Goal: Share content: Share content

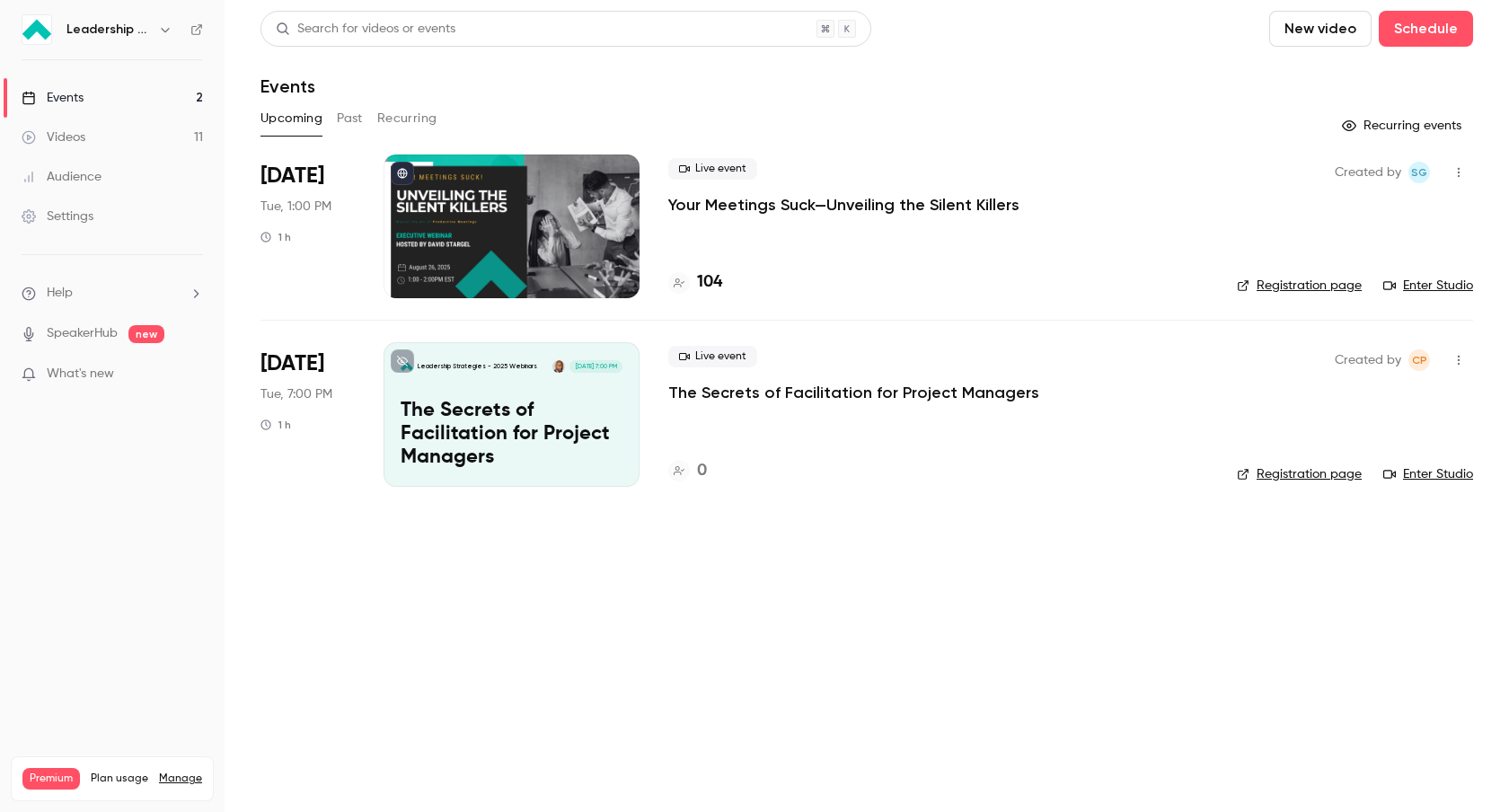
click at [1326, 287] on link "Registration page" at bounding box center [1299, 286] width 124 height 17
click at [1462, 172] on icon "button" at bounding box center [1458, 172] width 15 height 13
click at [1396, 218] on div "Share" at bounding box center [1389, 218] width 137 height 17
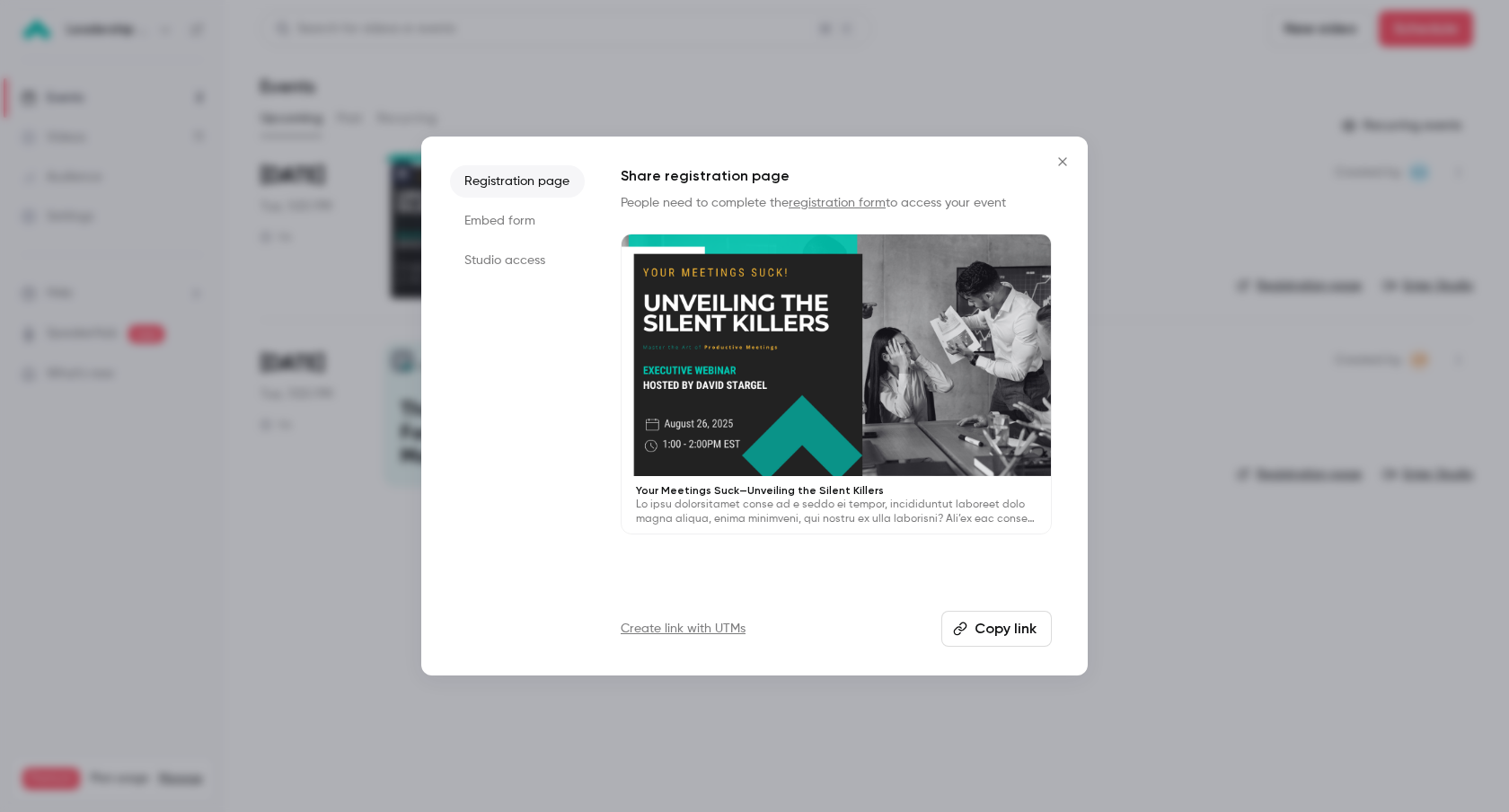
click at [530, 270] on li "Studio access" at bounding box center [517, 259] width 135 height 32
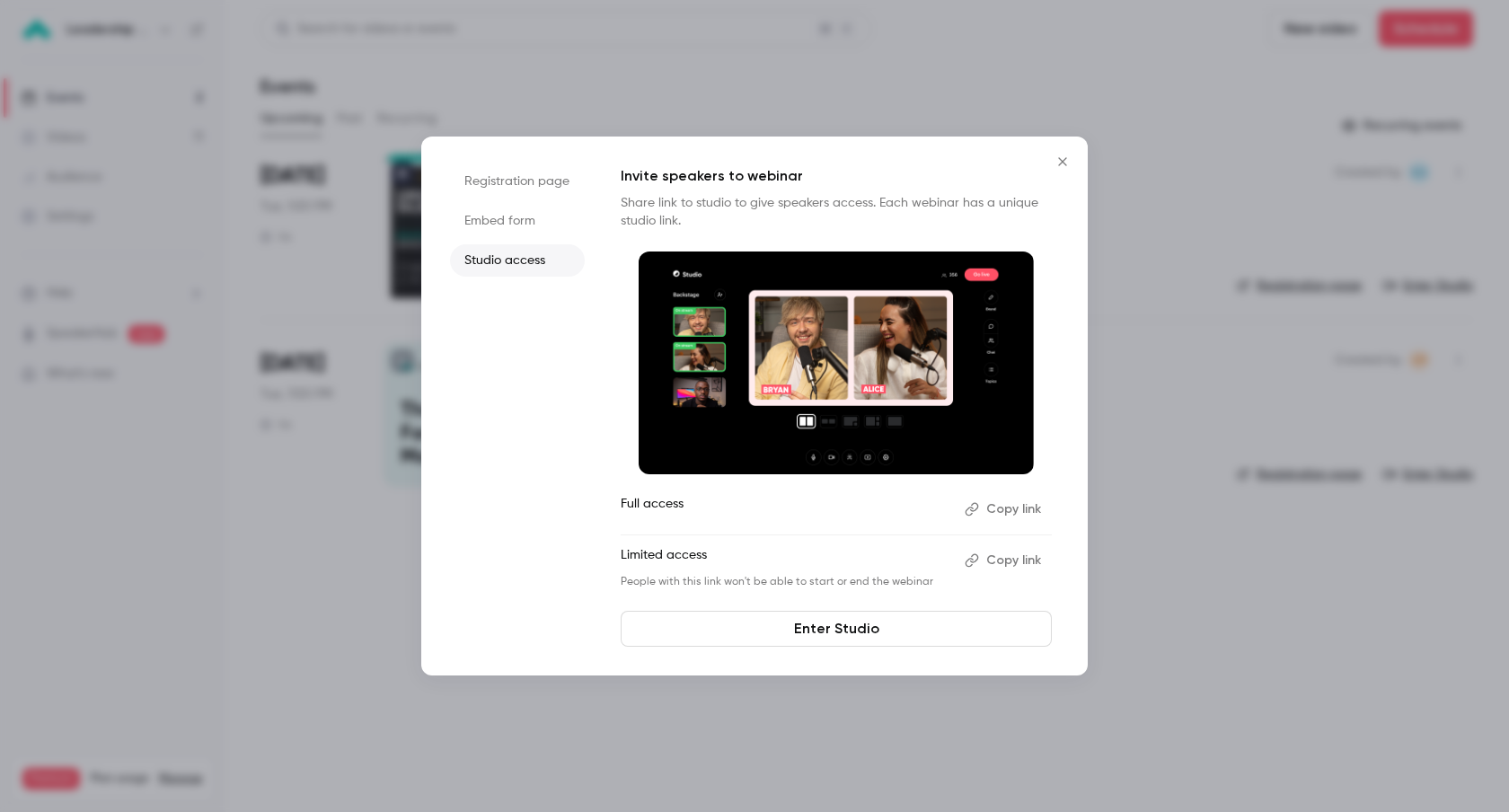
click at [1028, 510] on button "Copy link" at bounding box center [1004, 509] width 94 height 29
click at [1066, 160] on icon "Close" at bounding box center [1062, 161] width 21 height 15
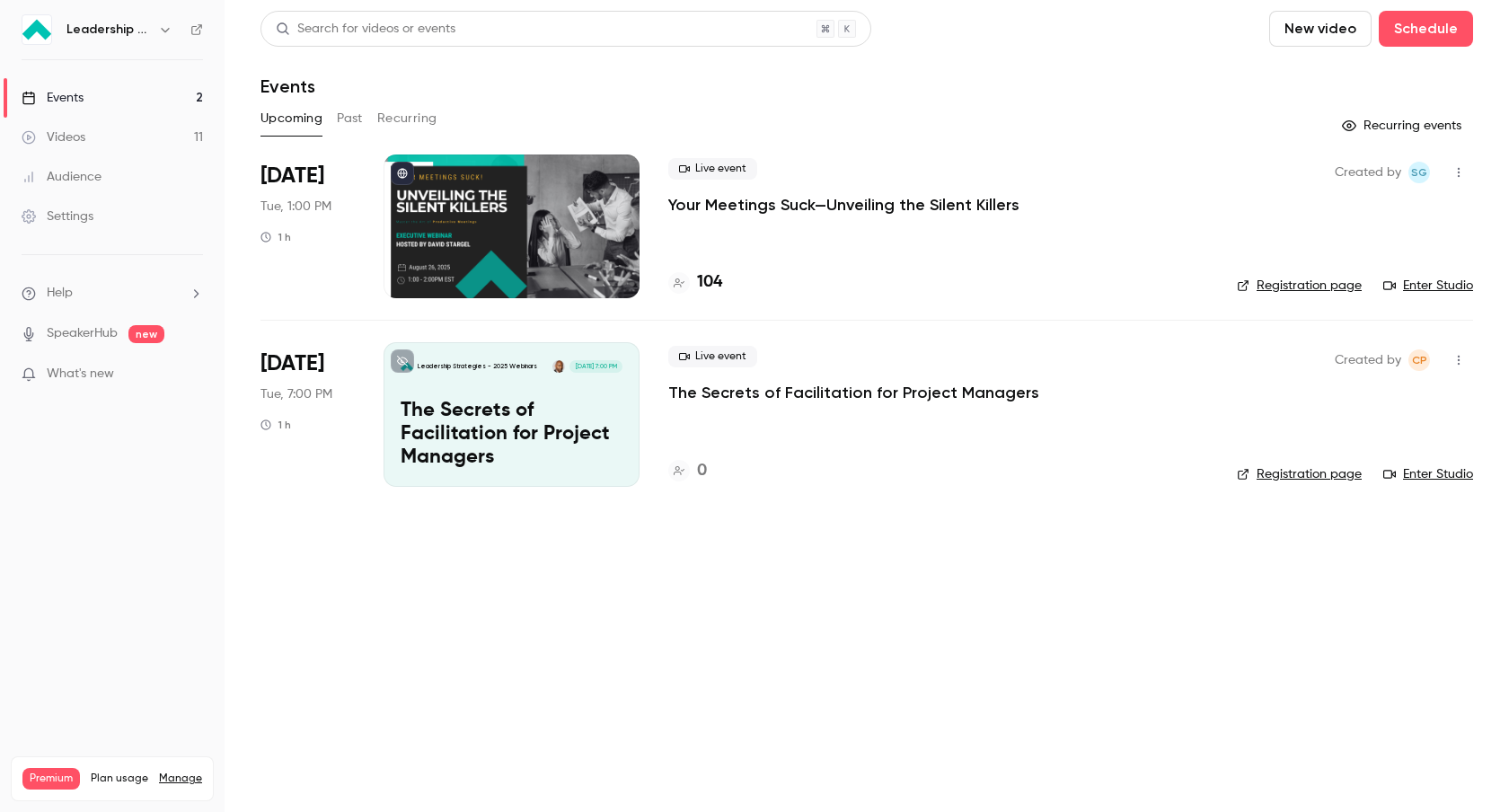
click at [959, 201] on p "Your Meetings Suck—Unveiling the Silent Killers" at bounding box center [843, 205] width 351 height 21
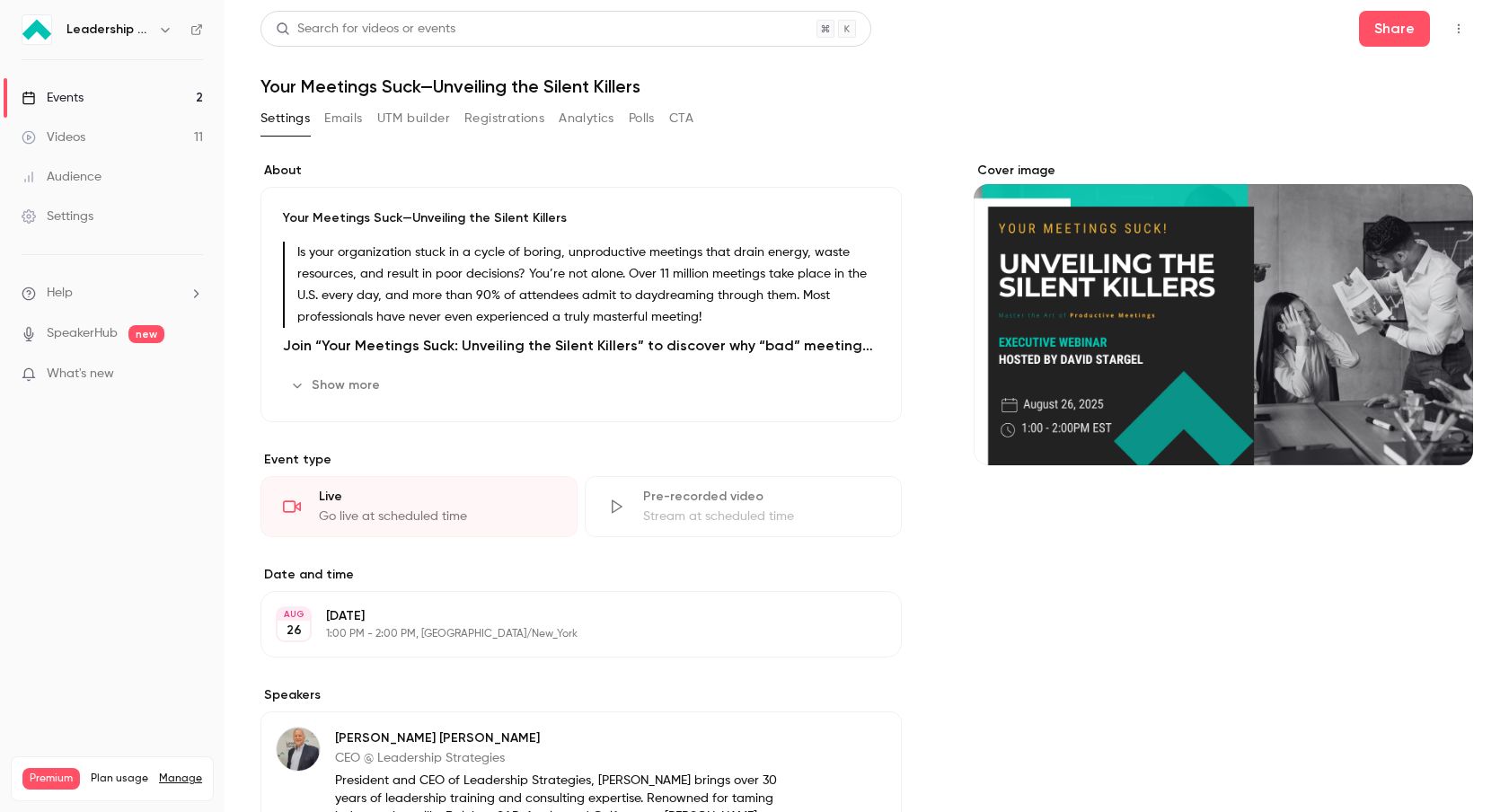
click at [750, 287] on p "Is your organization stuck in a cycle of boring, unproductive meetings that dra…" at bounding box center [588, 285] width 582 height 86
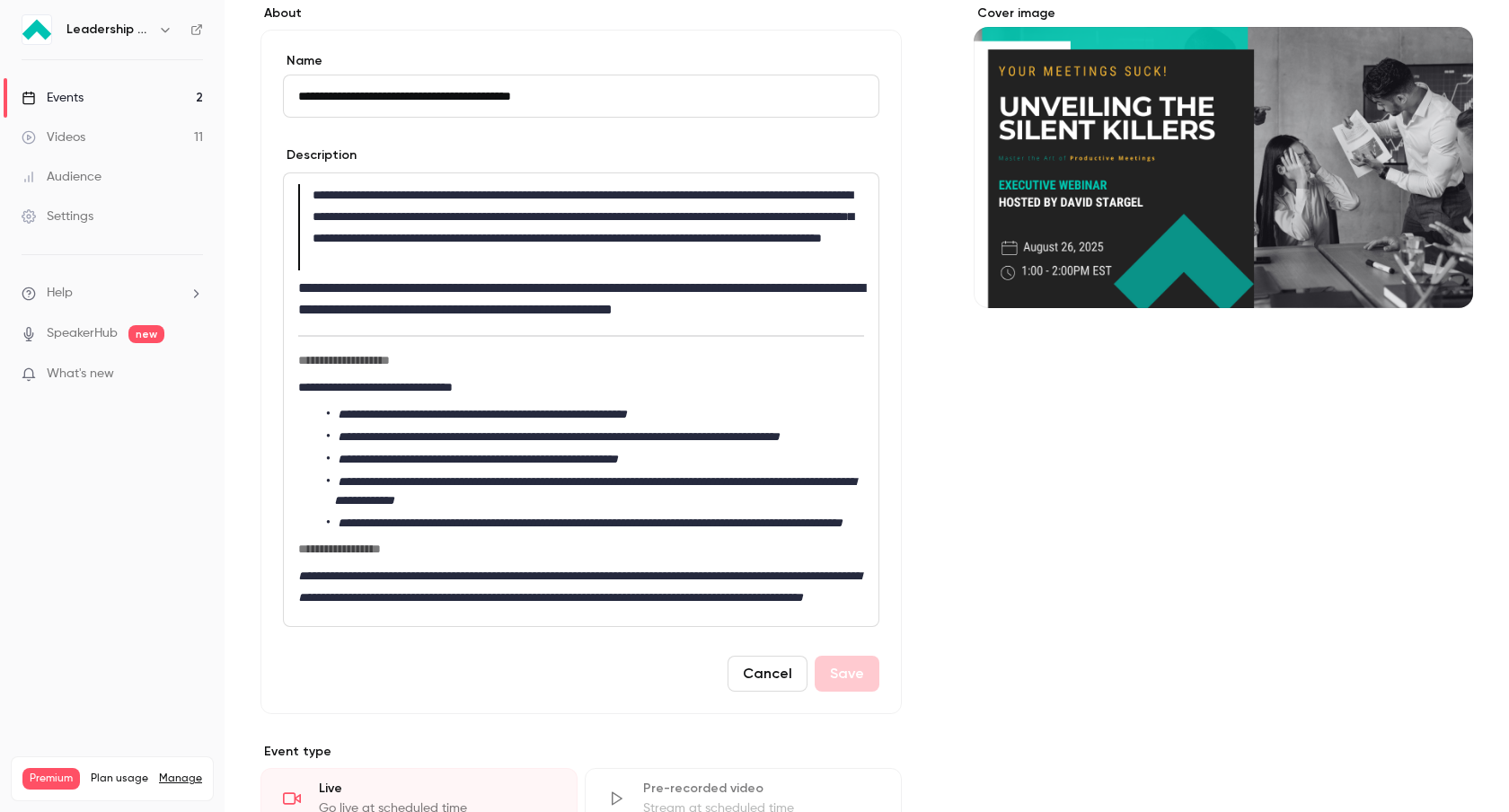
scroll to position [173, 0]
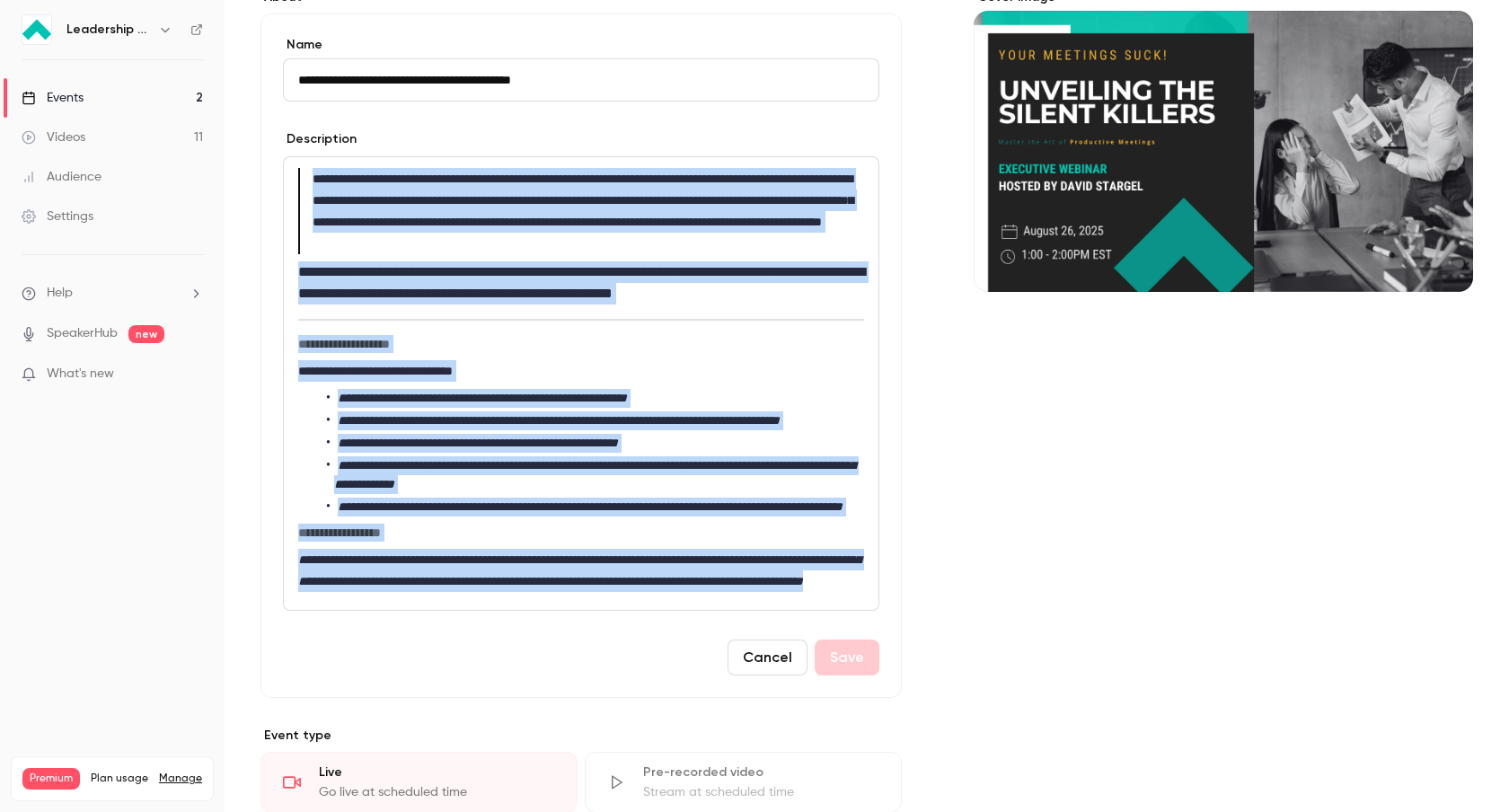
copy div "**********"
drag, startPoint x: 566, startPoint y: 647, endPoint x: 279, endPoint y: 172, distance: 555.0
click at [279, 172] on div "**********" at bounding box center [581, 355] width 641 height 684
click at [938, 521] on div "**********" at bounding box center [867, 770] width 1213 height 1564
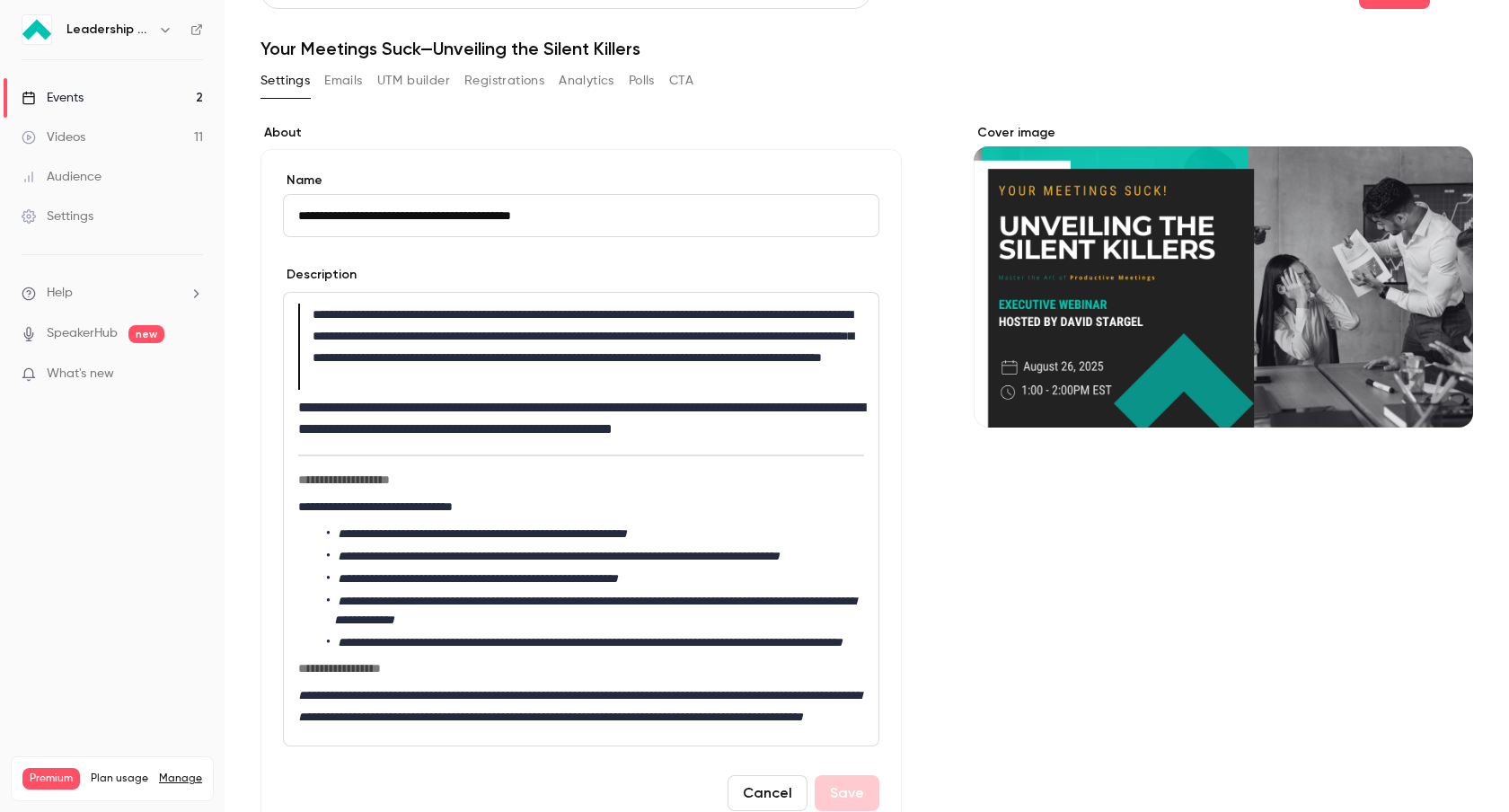
scroll to position [0, 0]
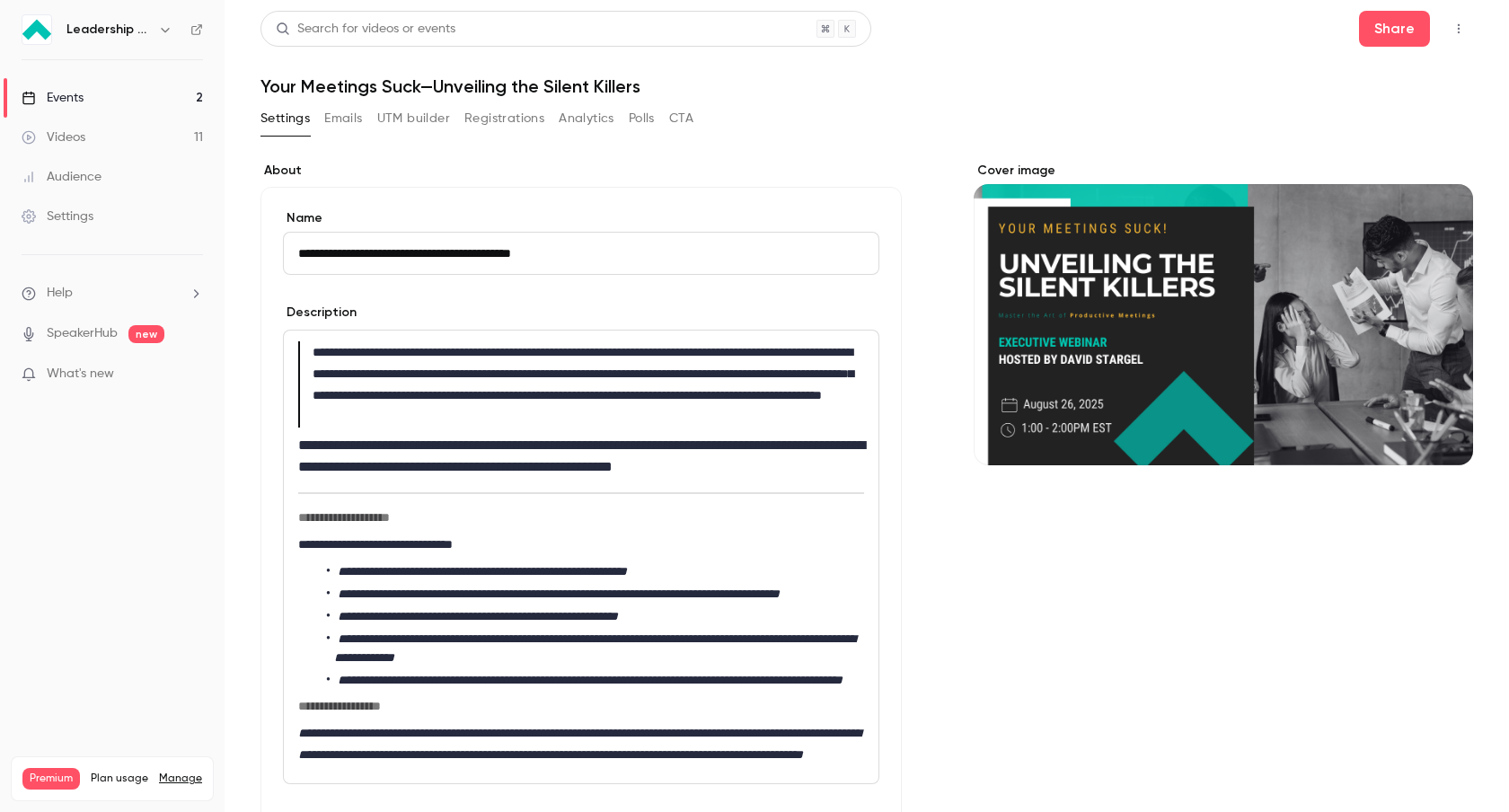
click at [170, 93] on link "Events 2" at bounding box center [112, 97] width 224 height 40
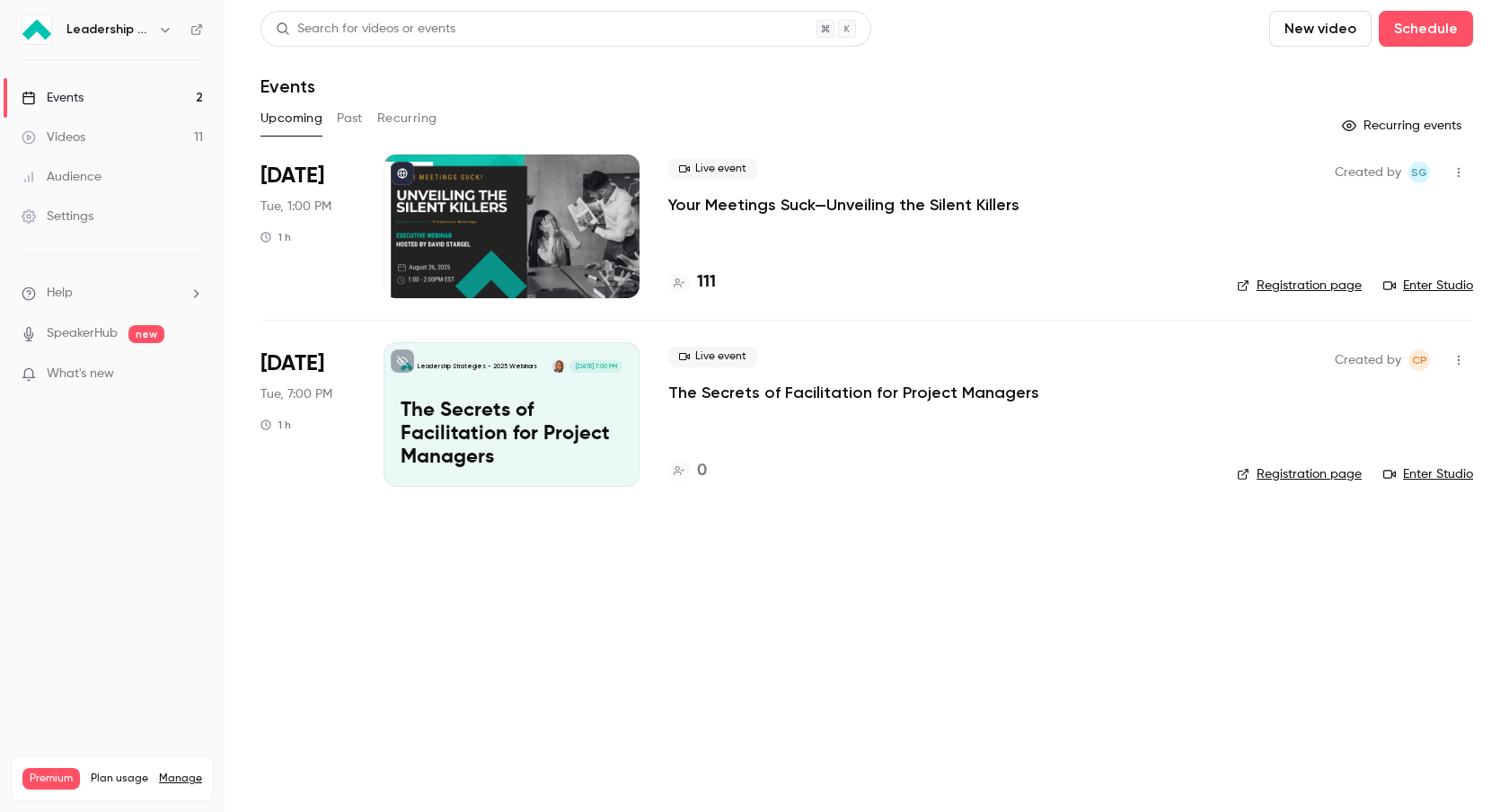
click at [1458, 171] on icon "button" at bounding box center [1458, 172] width 15 height 13
click at [1419, 219] on div "Share" at bounding box center [1389, 218] width 137 height 17
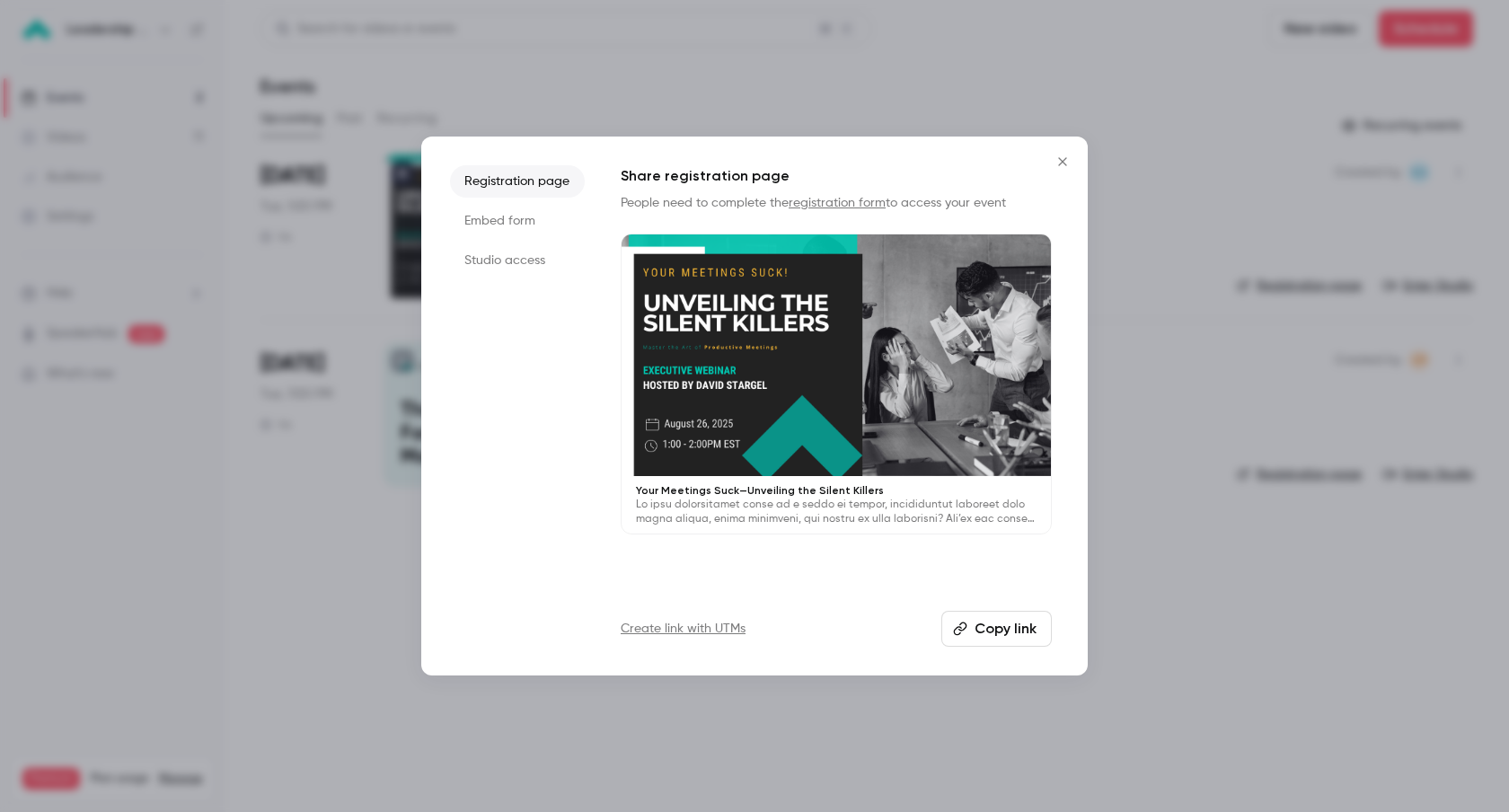
click at [1004, 622] on button "Copy link" at bounding box center [997, 628] width 111 height 36
